Goal: Task Accomplishment & Management: Manage account settings

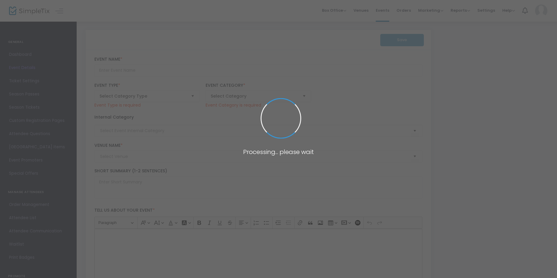
type input "NPHC of Chattanooga Greek Cookout 2025"
type textarea "NPHC of Chattanooga Greek Cookout 2025 Join us for a vibrant and exciting celeb…"
checkbox input "true"
type input "Buy Tickets"
type input "[PERSON_NAME][GEOGRAPHIC_DATA]"
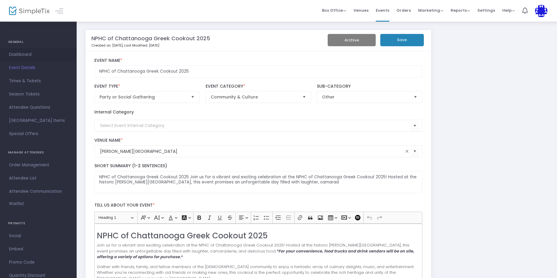
click at [23, 54] on span "Dashboard" at bounding box center [38, 55] width 59 height 8
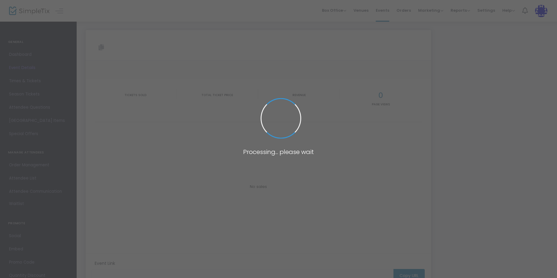
type input "[URL][DOMAIN_NAME]"
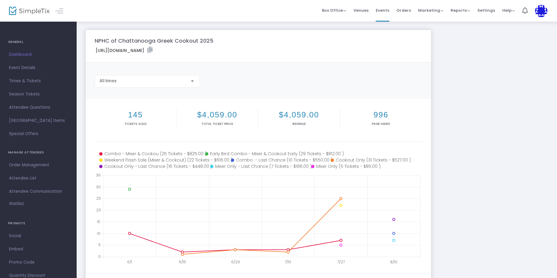
click at [26, 56] on span "Dashboard" at bounding box center [38, 55] width 59 height 8
click at [510, 96] on div "NPHC of Chattanooga Greek Cookout 2025 [URL][DOMAIN_NAME] Copy All times 145 Ti…" at bounding box center [317, 179] width 468 height 299
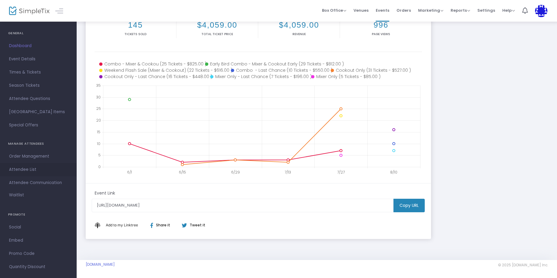
scroll to position [17, 0]
